Goal: Task Accomplishment & Management: Manage account settings

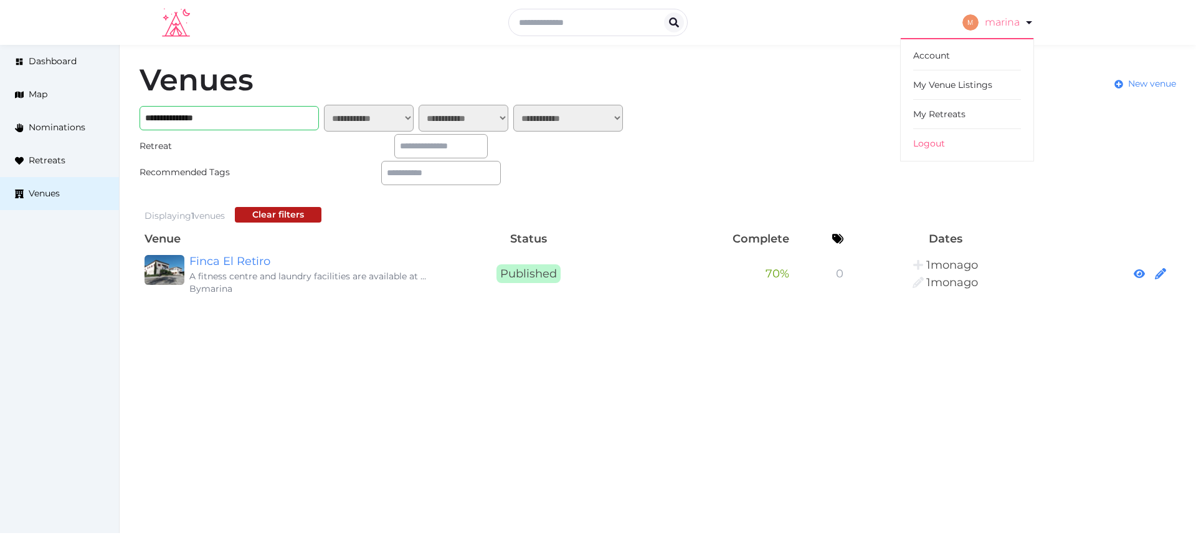
click at [1016, 19] on link "marina" at bounding box center [999, 22] width 72 height 35
click at [967, 114] on link "My Retreats" at bounding box center [967, 114] width 108 height 29
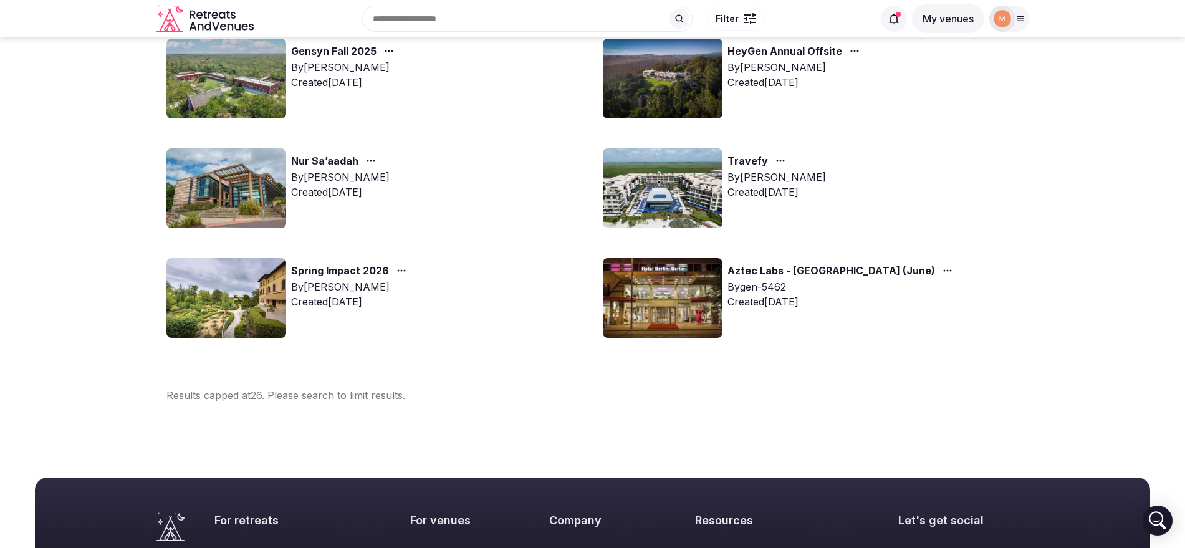
scroll to position [1186, 0]
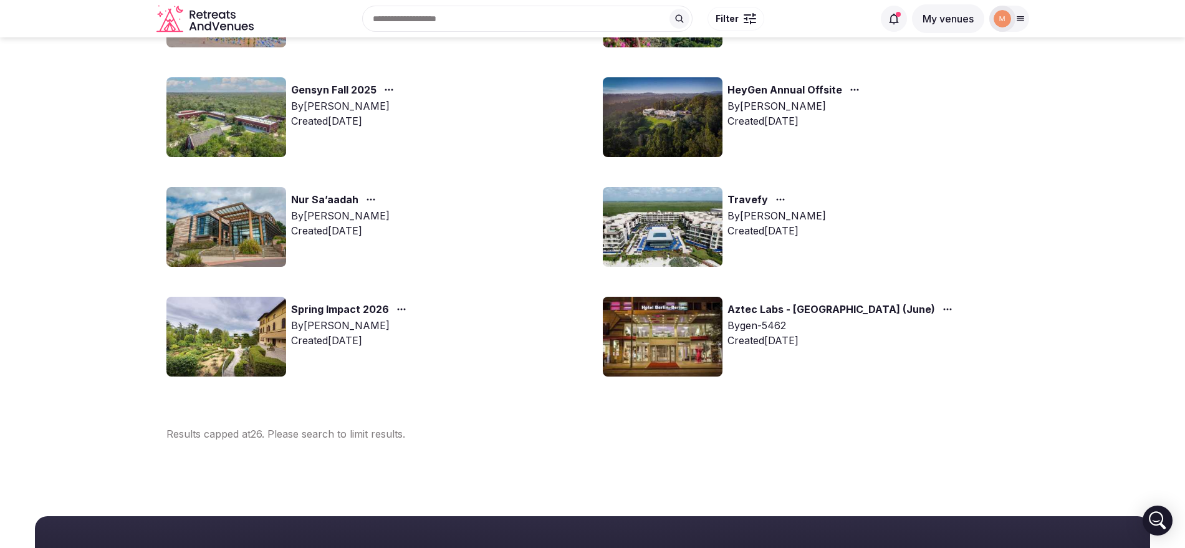
click at [376, 305] on link "Spring Impact 2026" at bounding box center [340, 310] width 98 height 16
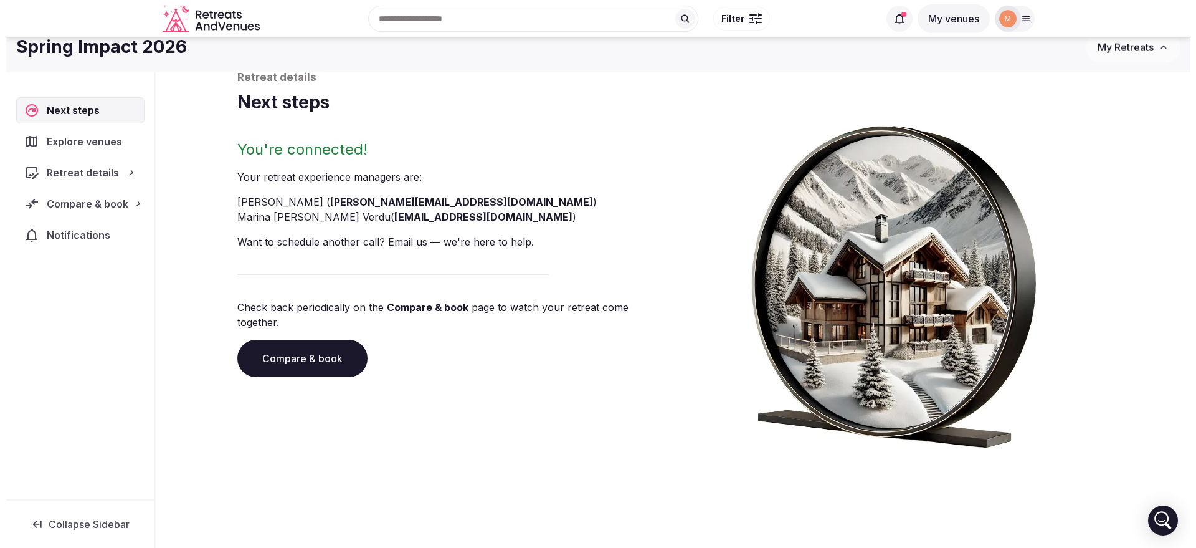
scroll to position [47, 0]
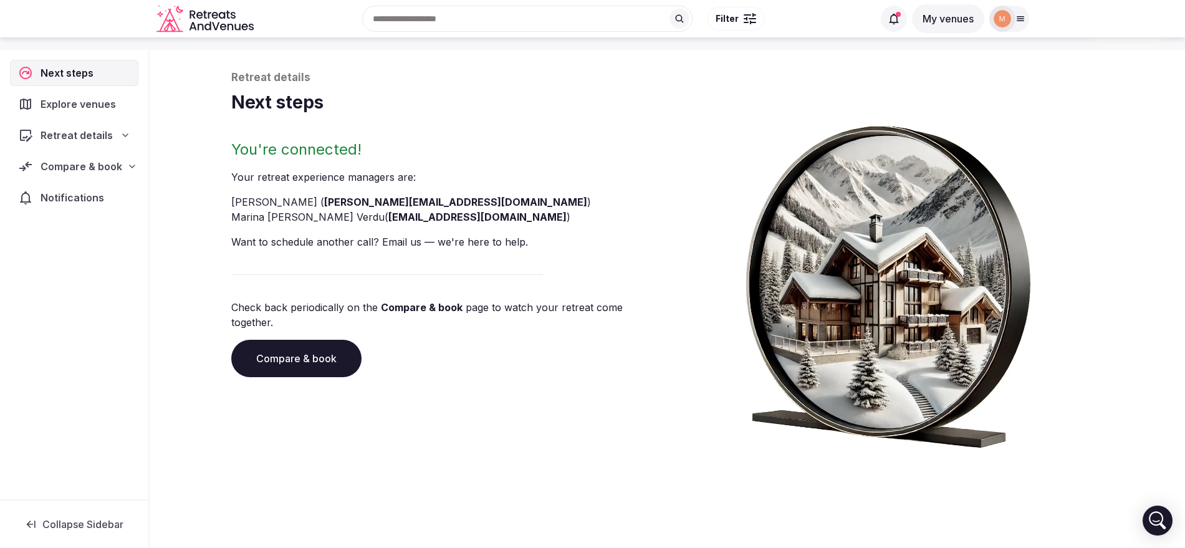
click at [93, 161] on span "Compare & book" at bounding box center [82, 166] width 82 height 15
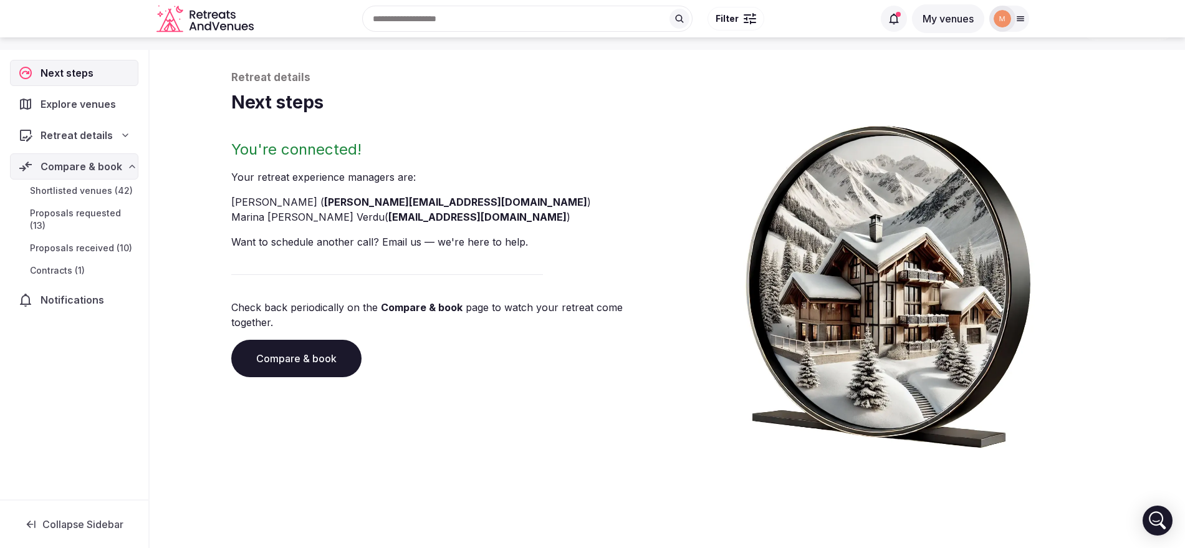
click at [76, 267] on span "Contracts (1)" at bounding box center [57, 270] width 55 height 12
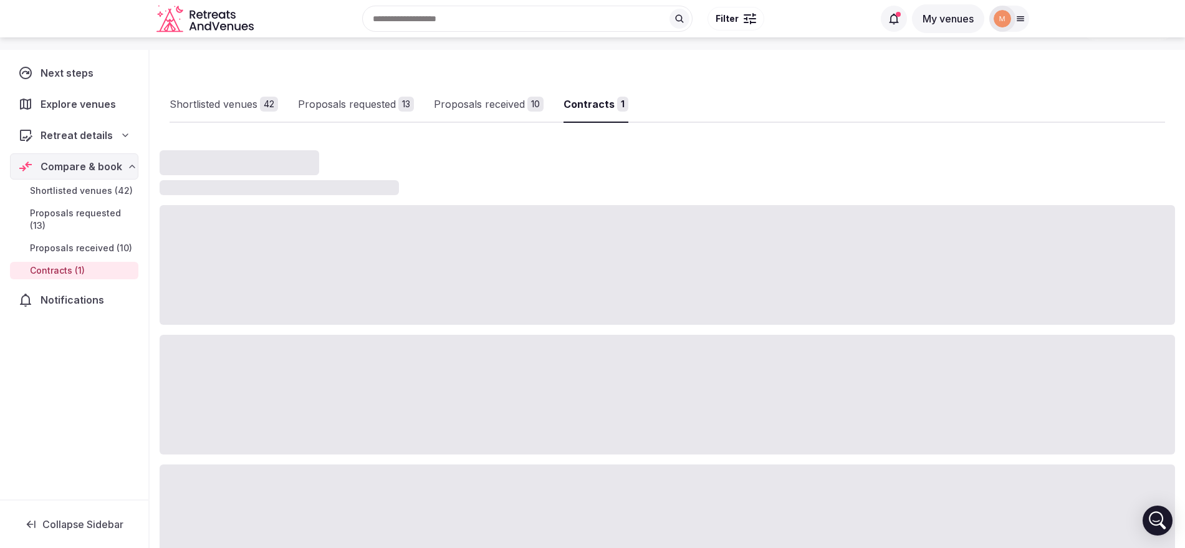
click at [522, 115] on link "Proposals received 10" at bounding box center [489, 105] width 110 height 36
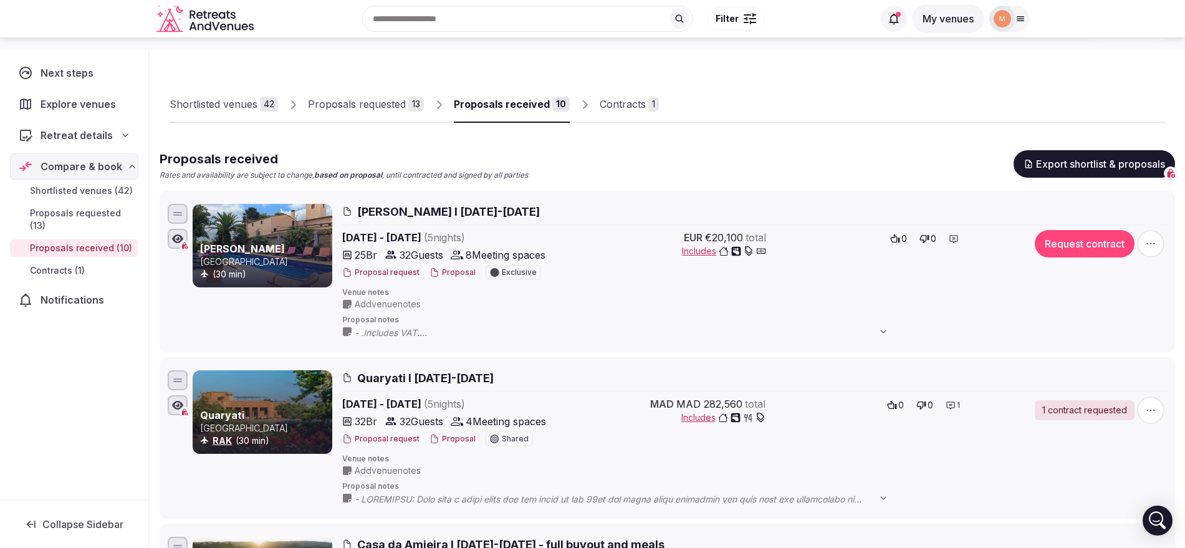
click at [453, 435] on button "Proposal" at bounding box center [452, 439] width 46 height 11
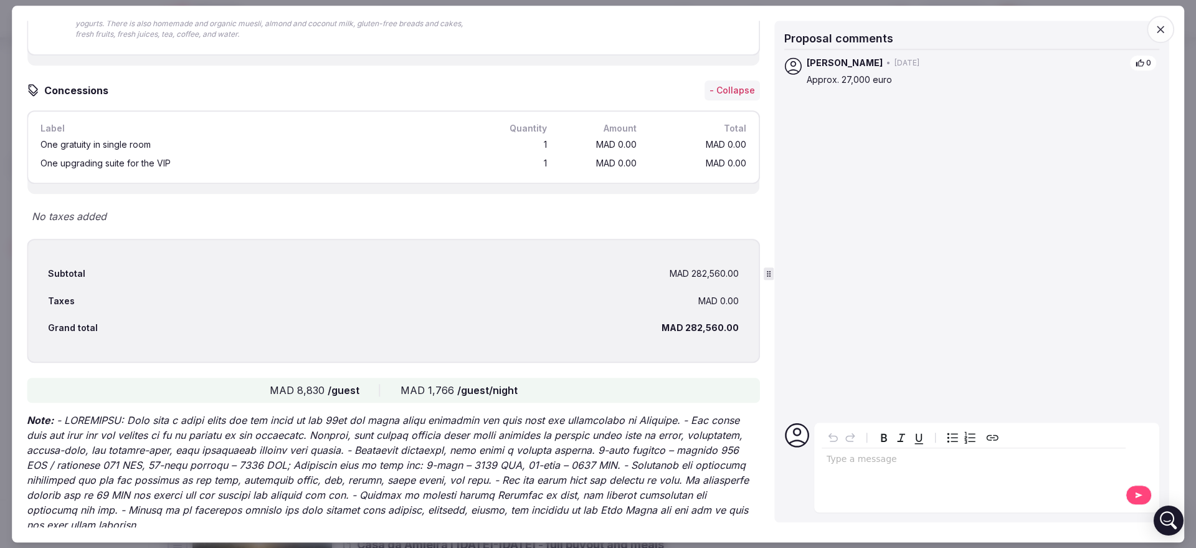
scroll to position [2134, 0]
